Goal: Communication & Community: Answer question/provide support

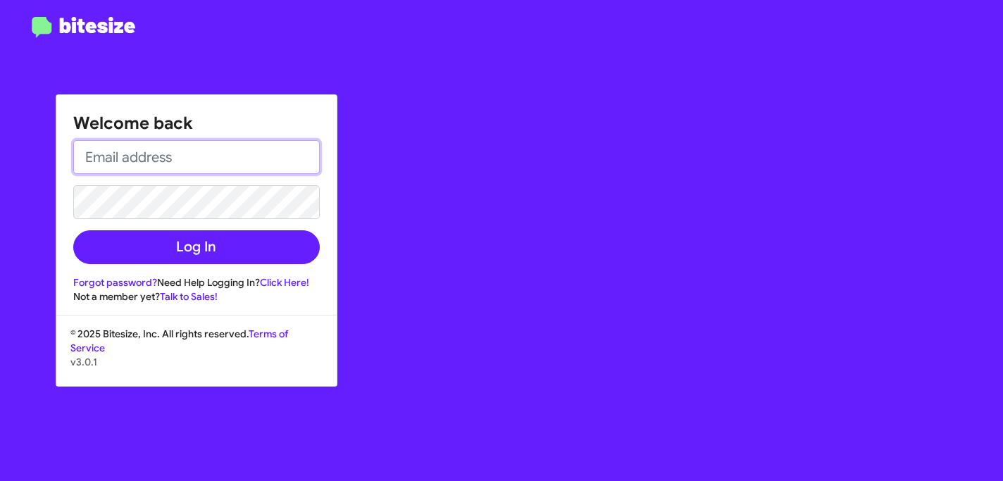
click at [252, 158] on input "email" at bounding box center [196, 157] width 246 height 34
paste input "[PERSON_NAME][EMAIL_ADDRESS][DOMAIN_NAME]"
type input "[PERSON_NAME][EMAIL_ADDRESS][DOMAIN_NAME]"
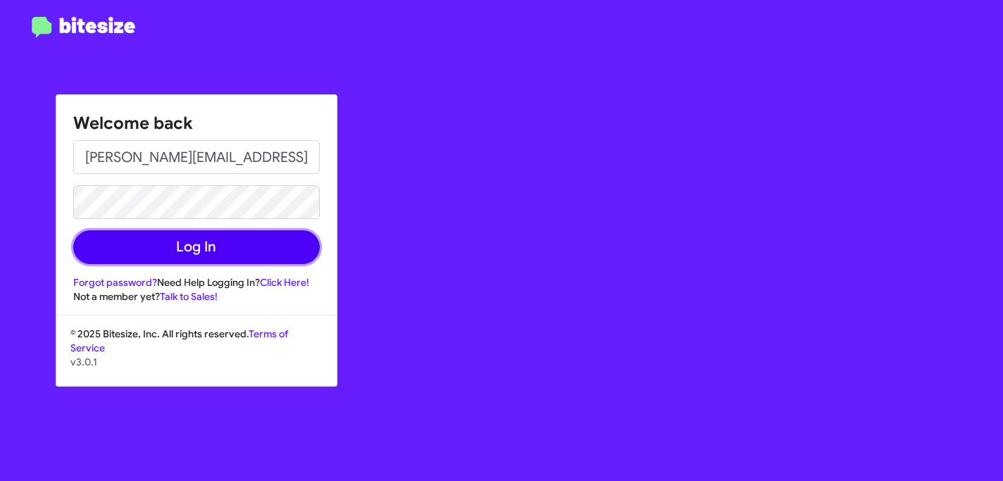
click at [242, 254] on button "Log In" at bounding box center [196, 247] width 246 height 34
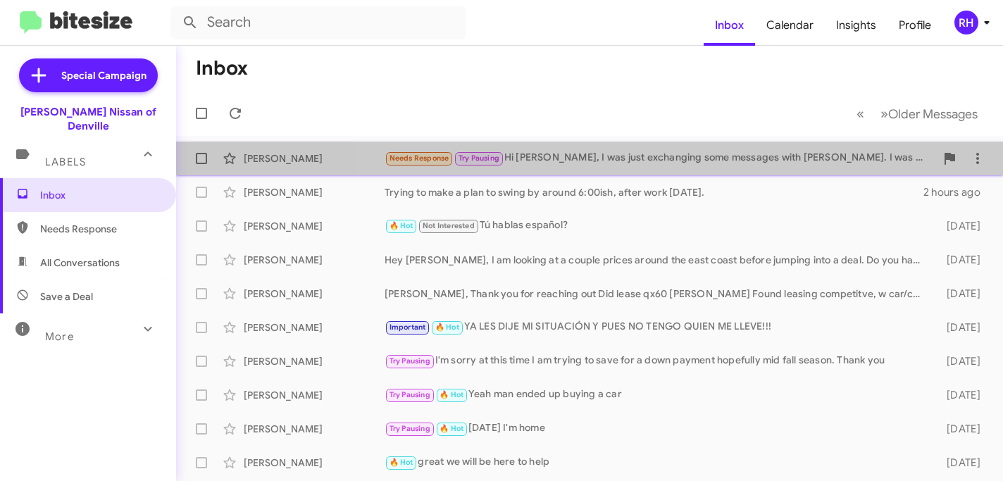
click at [788, 164] on div "Needs Response Try Pausing Hi [PERSON_NAME], I was just exchanging some message…" at bounding box center [659, 158] width 551 height 16
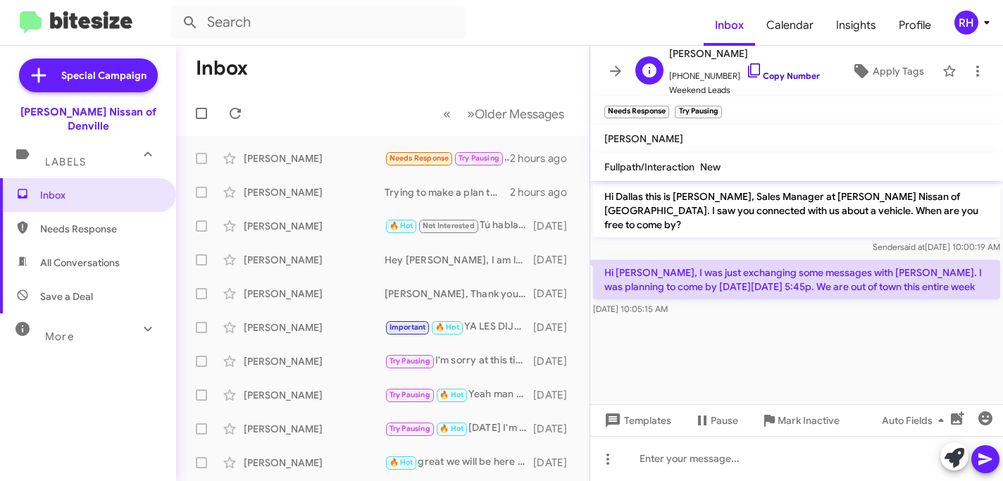
click at [748, 68] on icon at bounding box center [754, 70] width 12 height 14
click at [611, 69] on icon at bounding box center [615, 71] width 17 height 17
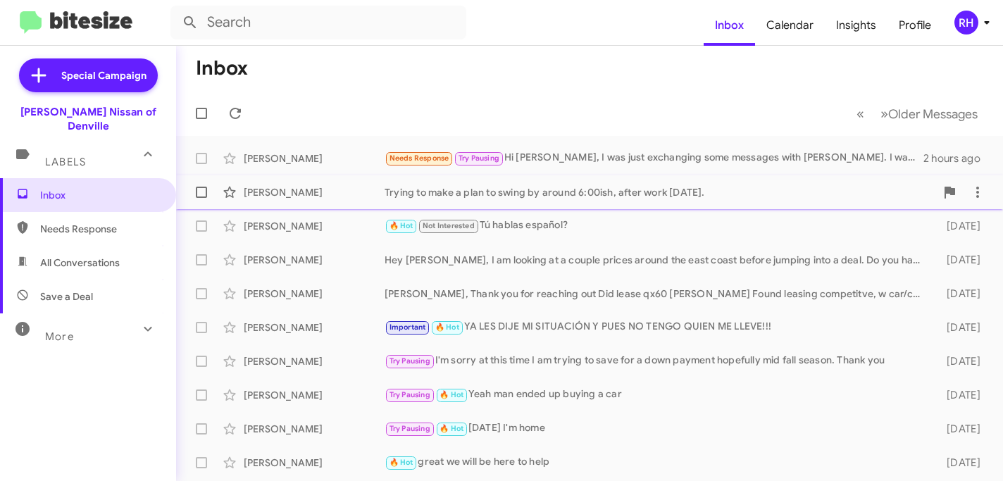
click at [665, 189] on div "Trying to make a plan to swing by around 6:00ish, after work [DATE]." at bounding box center [659, 192] width 551 height 14
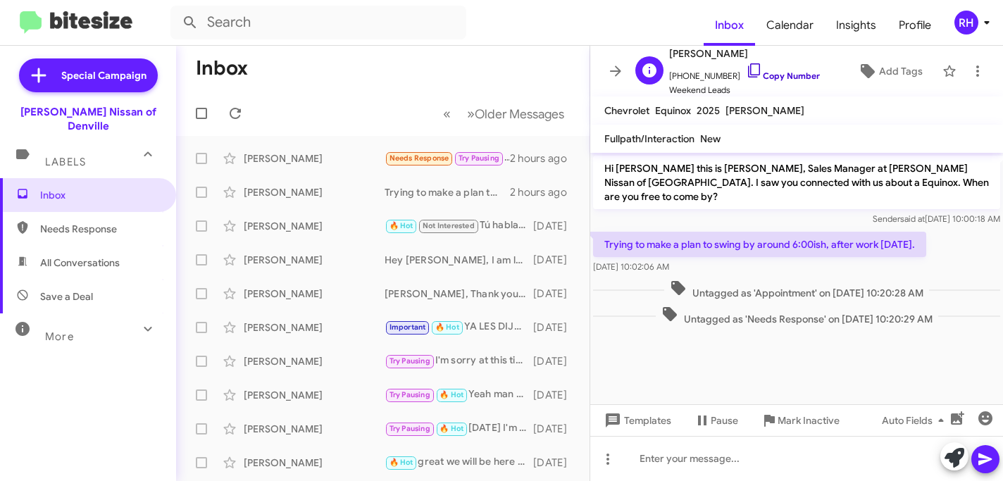
click at [746, 67] on icon at bounding box center [754, 70] width 17 height 17
click at [616, 70] on icon at bounding box center [615, 70] width 11 height 11
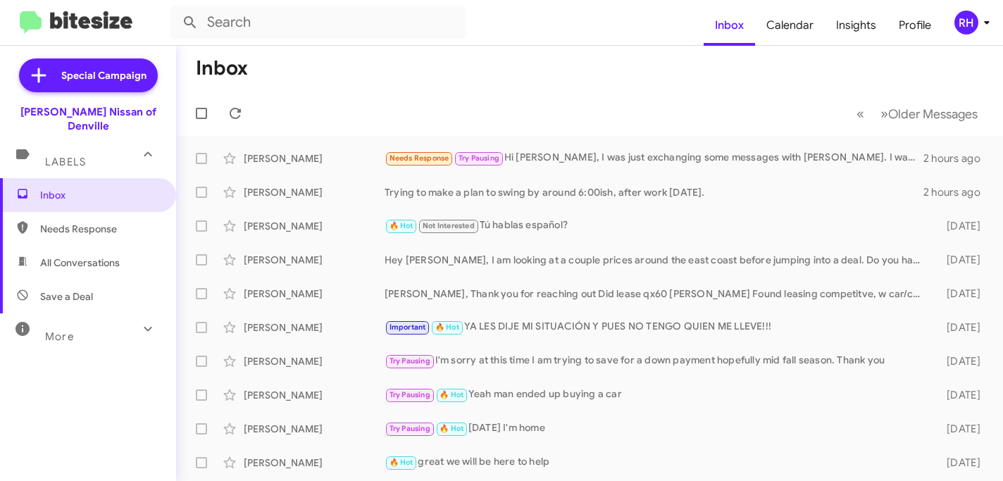
click at [968, 30] on div "RH" at bounding box center [966, 23] width 24 height 24
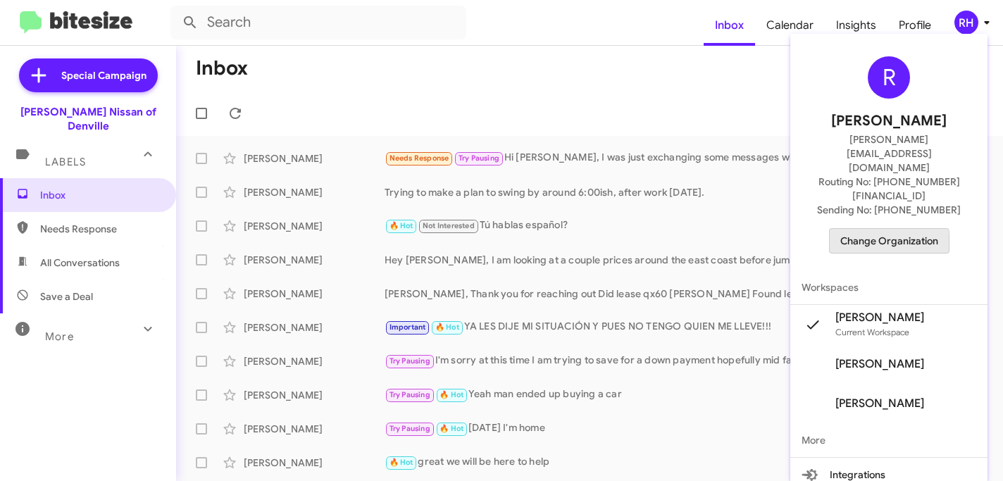
click at [882, 229] on span "Change Organization" at bounding box center [889, 241] width 98 height 24
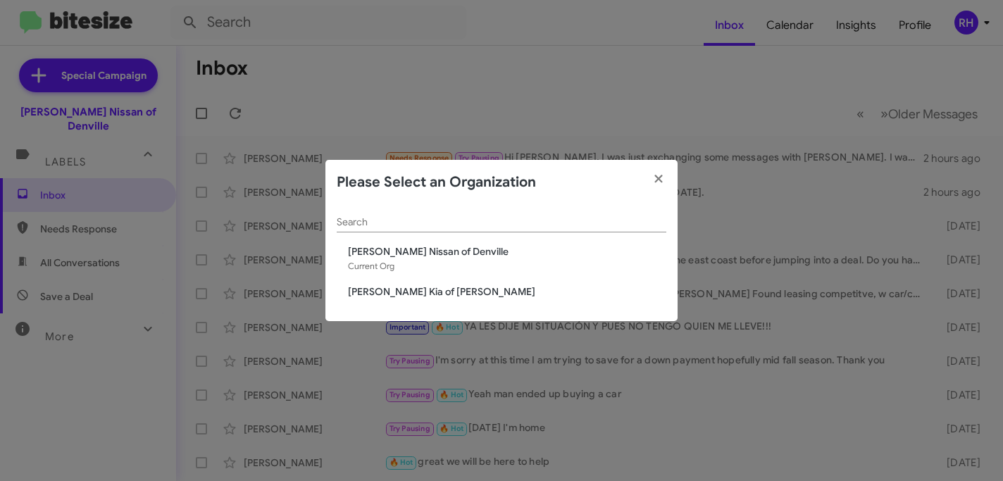
click at [384, 297] on span "[PERSON_NAME] Kia of [PERSON_NAME]" at bounding box center [507, 291] width 318 height 14
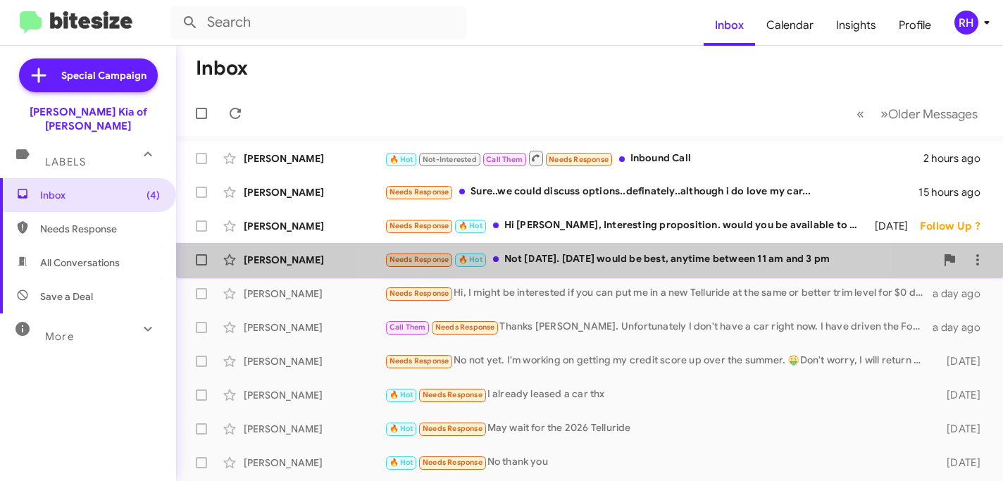
click at [594, 253] on div "Needs Response 🔥 Hot Not [DATE]. [DATE] would be best, anytime between 11 am an…" at bounding box center [659, 259] width 551 height 16
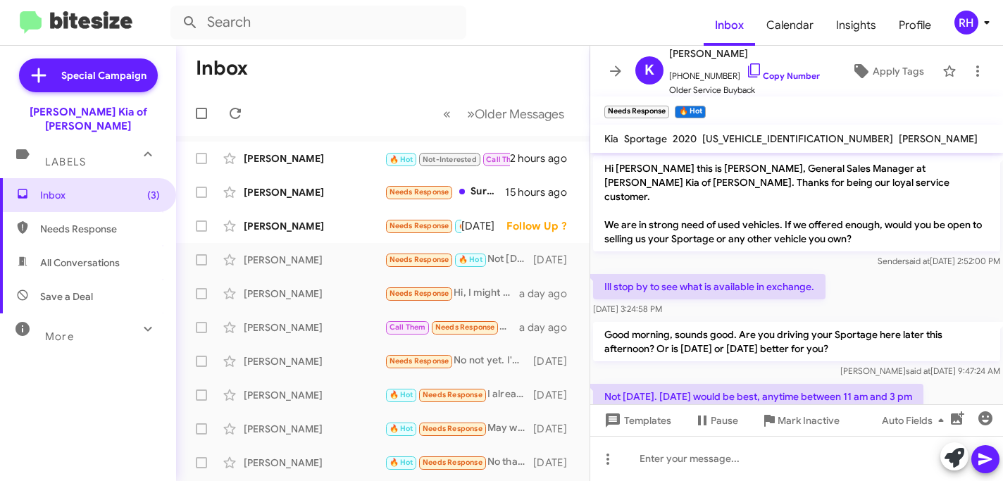
scroll to position [25, 0]
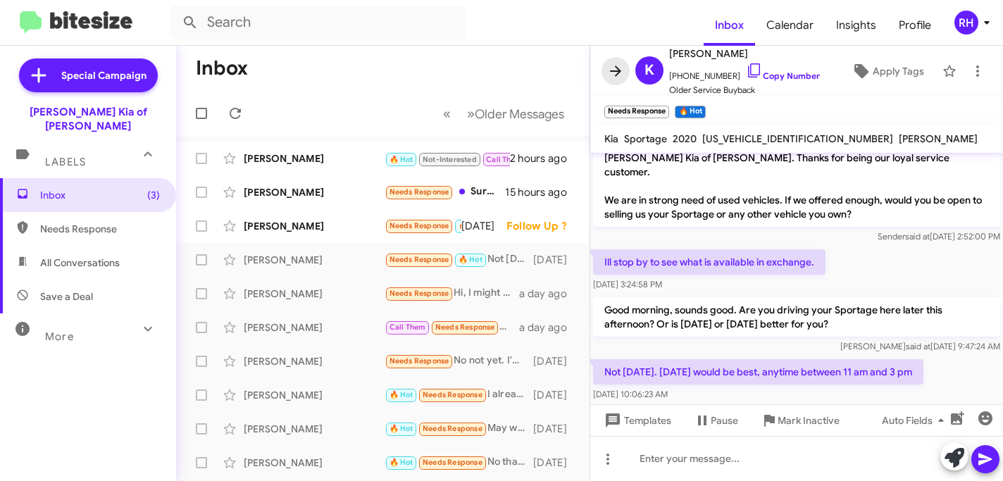
click at [622, 75] on icon at bounding box center [615, 71] width 17 height 17
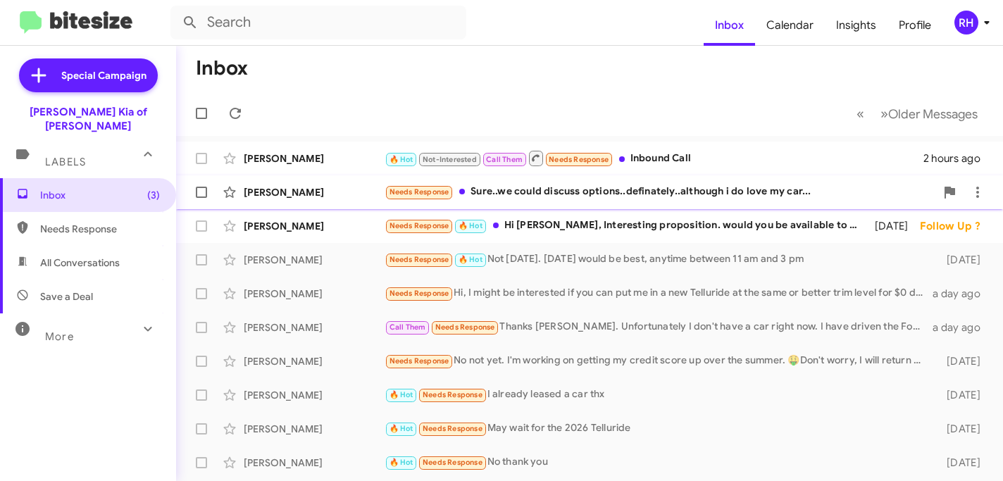
click at [558, 198] on div "Needs Response Sure..we could discuss options..definately..although i do love m…" at bounding box center [659, 192] width 551 height 16
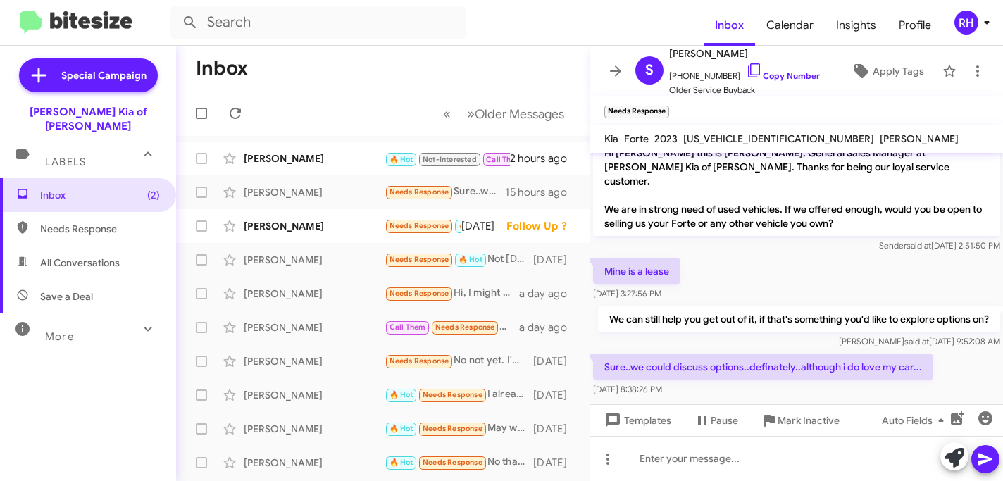
scroll to position [25, 0]
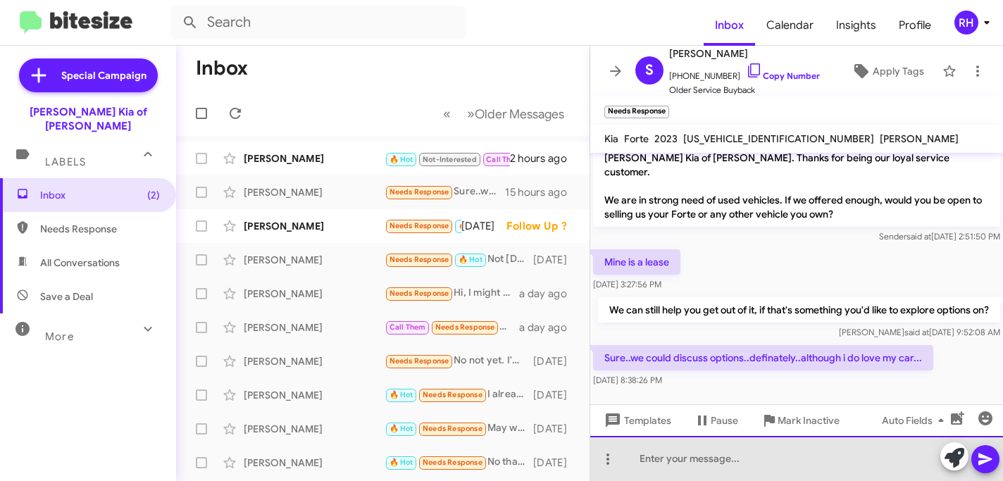
click at [660, 455] on div at bounding box center [796, 458] width 413 height 45
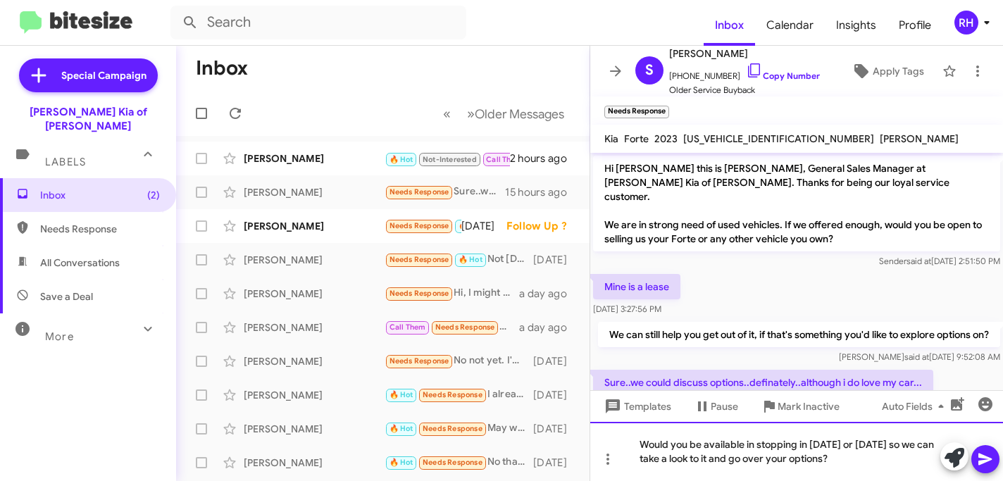
scroll to position [39, 0]
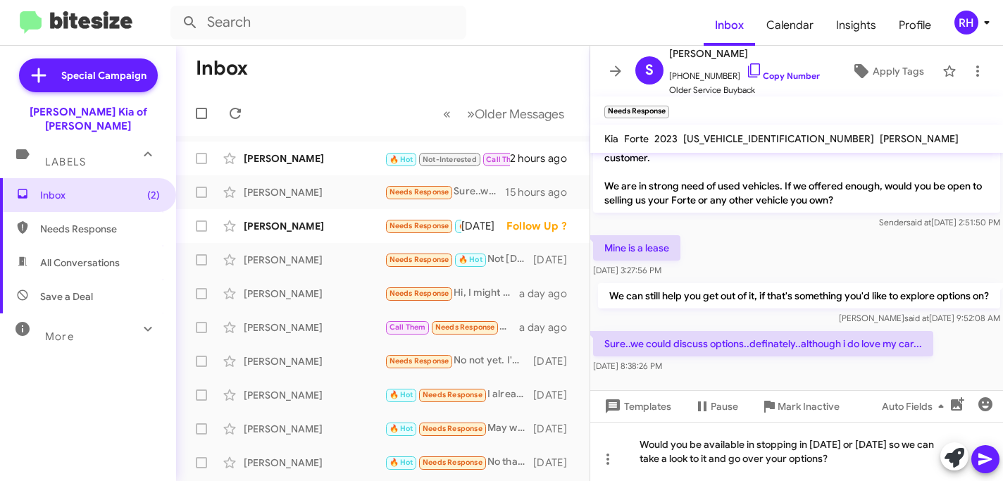
click at [982, 458] on icon at bounding box center [985, 459] width 17 height 17
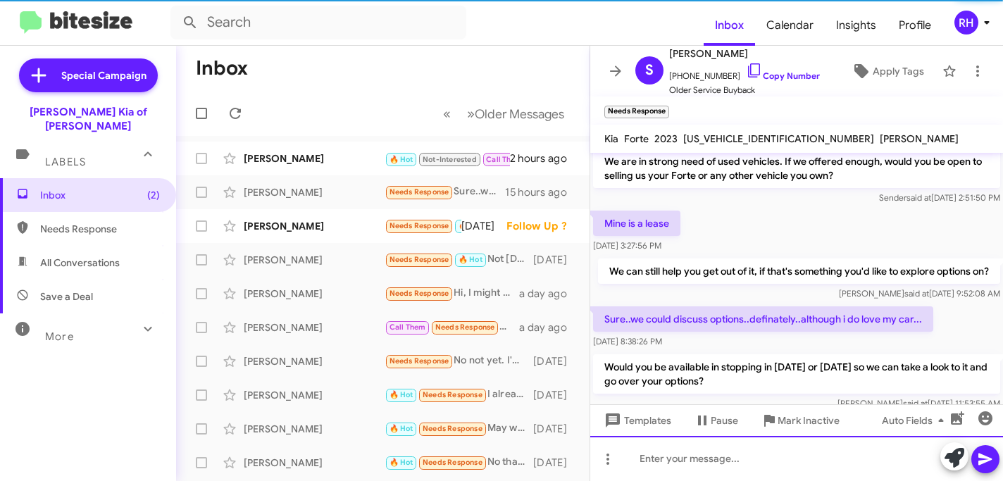
scroll to position [90, 0]
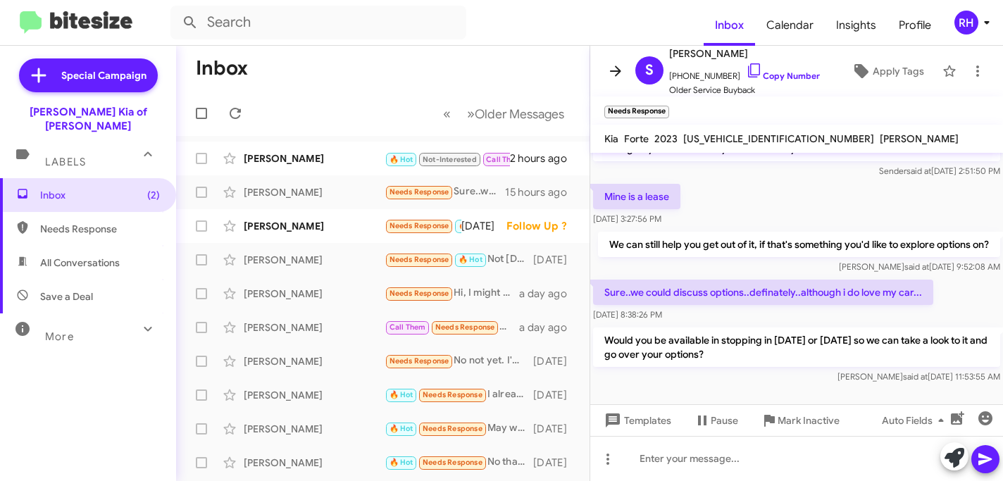
click at [613, 63] on icon at bounding box center [615, 71] width 17 height 17
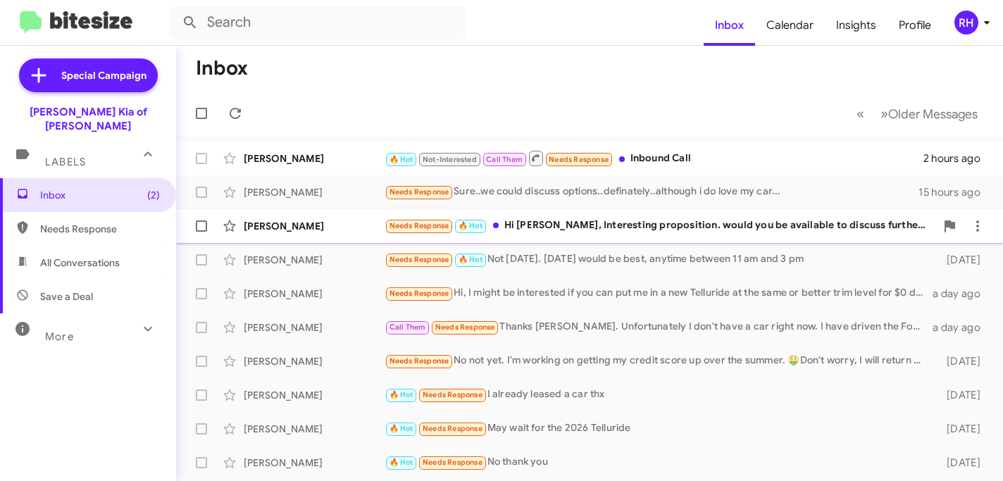
click at [588, 225] on div "Needs Response 🔥 Hot Hi Stephen, Interesting proposition. would you be availabl…" at bounding box center [659, 226] width 551 height 16
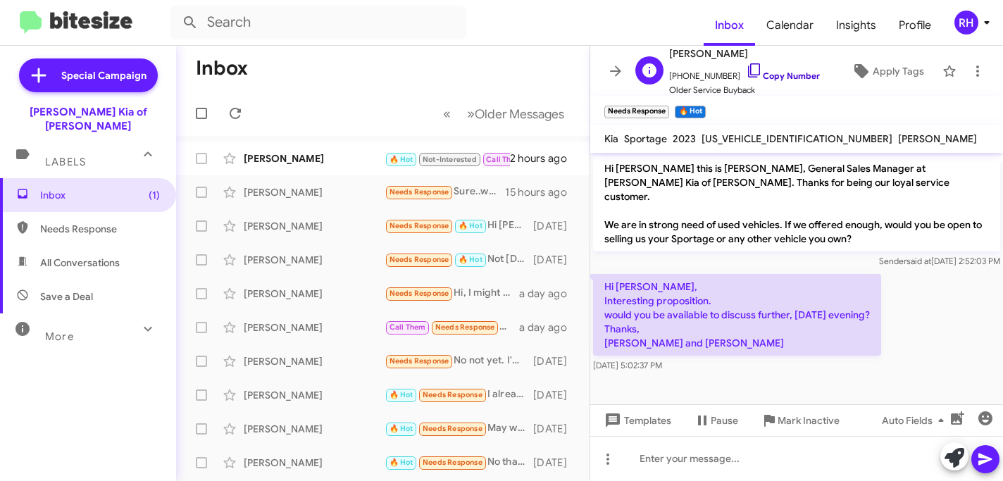
click at [746, 68] on icon at bounding box center [754, 70] width 17 height 17
click at [627, 75] on span at bounding box center [615, 71] width 28 height 17
